Goal: Find specific page/section: Find specific page/section

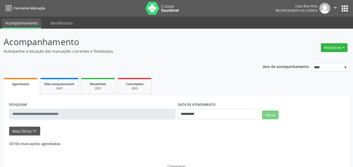
select select "*"
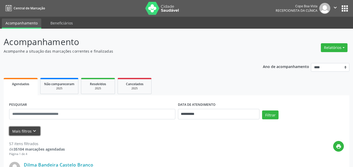
drag, startPoint x: 30, startPoint y: 131, endPoint x: 35, endPoint y: 131, distance: 4.7
click at [30, 131] on button "Mais filtros keyboard_arrow_down" at bounding box center [24, 131] width 31 height 9
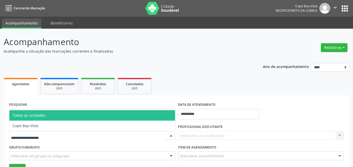
click at [65, 134] on div at bounding box center [92, 135] width 166 height 9
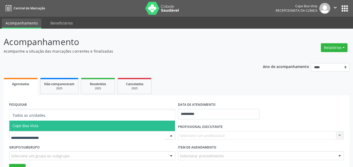
click at [45, 126] on span "Cope Boa Vista" at bounding box center [92, 126] width 166 height 10
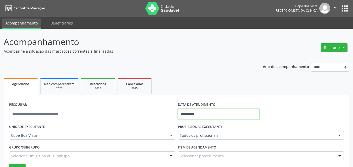
click at [234, 115] on input "**********" at bounding box center [219, 114] width 82 height 10
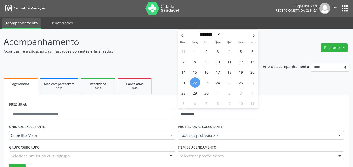
click at [192, 80] on span "22" at bounding box center [195, 83] width 10 height 10
type input "**********"
click at [195, 84] on span "22" at bounding box center [195, 83] width 10 height 10
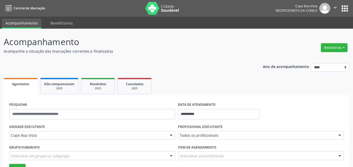
click at [227, 132] on div "Todos os profissionais" at bounding box center [261, 135] width 166 height 9
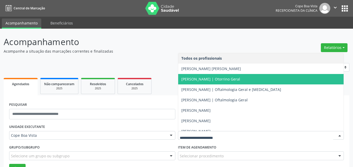
click at [205, 77] on span "[PERSON_NAME] | Otorrino Geral" at bounding box center [210, 79] width 59 height 5
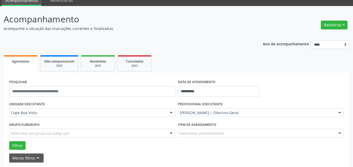
scroll to position [52, 0]
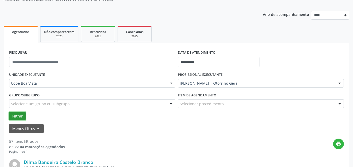
click at [19, 114] on button "Filtrar" at bounding box center [17, 116] width 16 height 9
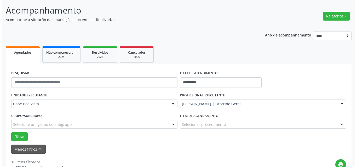
scroll to position [0, 0]
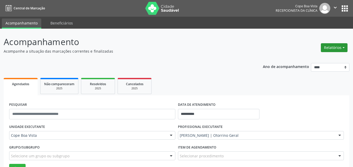
click at [338, 45] on button "Relatórios" at bounding box center [334, 47] width 27 height 9
click at [317, 60] on link "Agendamentos" at bounding box center [319, 58] width 56 height 7
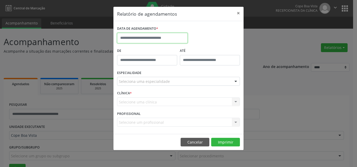
click at [164, 34] on input "text" at bounding box center [152, 38] width 70 height 10
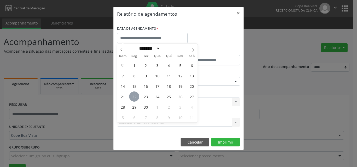
click at [137, 97] on span "22" at bounding box center [134, 97] width 10 height 10
type input "**********"
click at [136, 97] on span "22" at bounding box center [134, 97] width 10 height 10
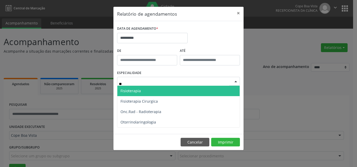
type input "***"
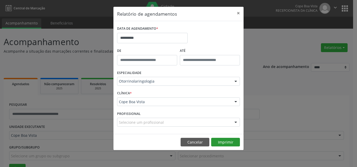
drag, startPoint x: 237, startPoint y: 136, endPoint x: 234, endPoint y: 144, distance: 8.6
click at [237, 140] on footer "Cancelar Imprimir" at bounding box center [178, 142] width 130 height 16
click at [234, 144] on button "Imprimir" at bounding box center [225, 142] width 29 height 9
